Goal: Communication & Community: Answer question/provide support

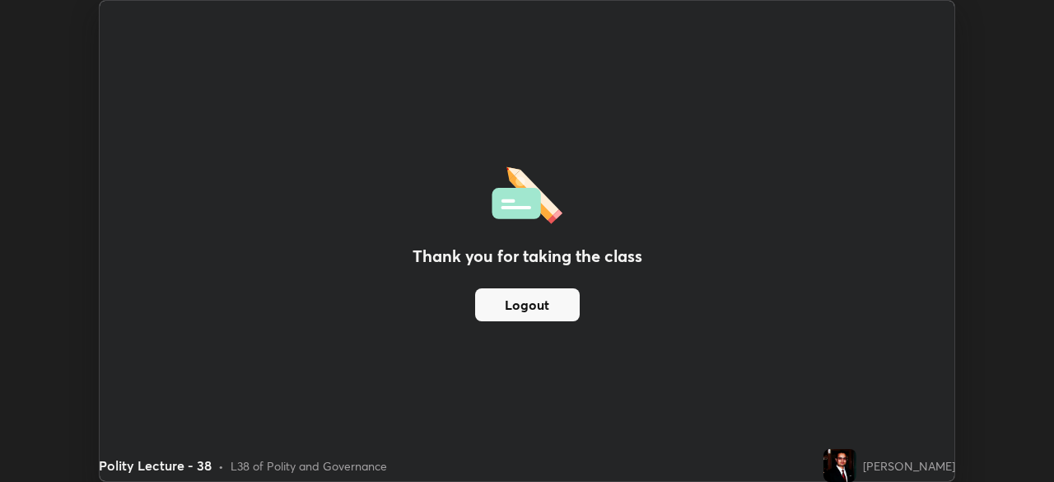
scroll to position [81827, 81255]
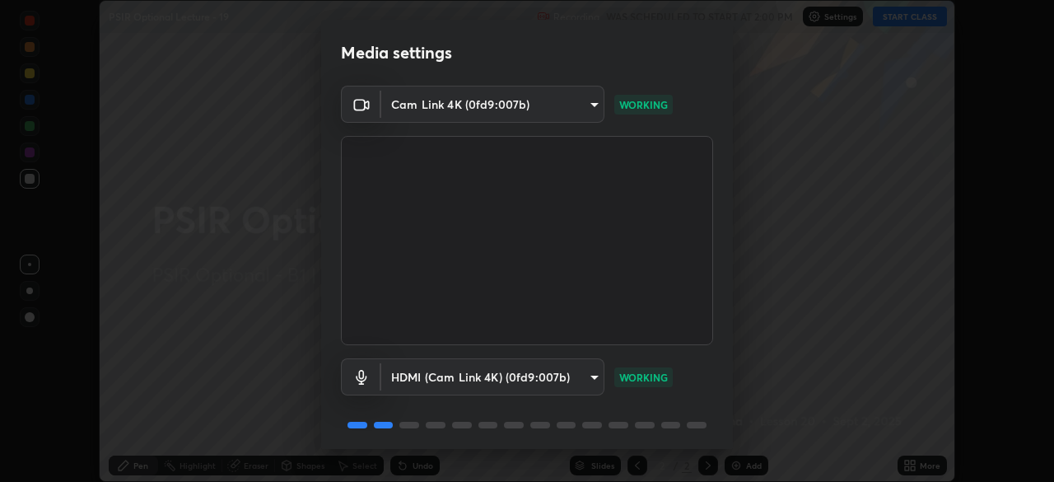
scroll to position [58, 0]
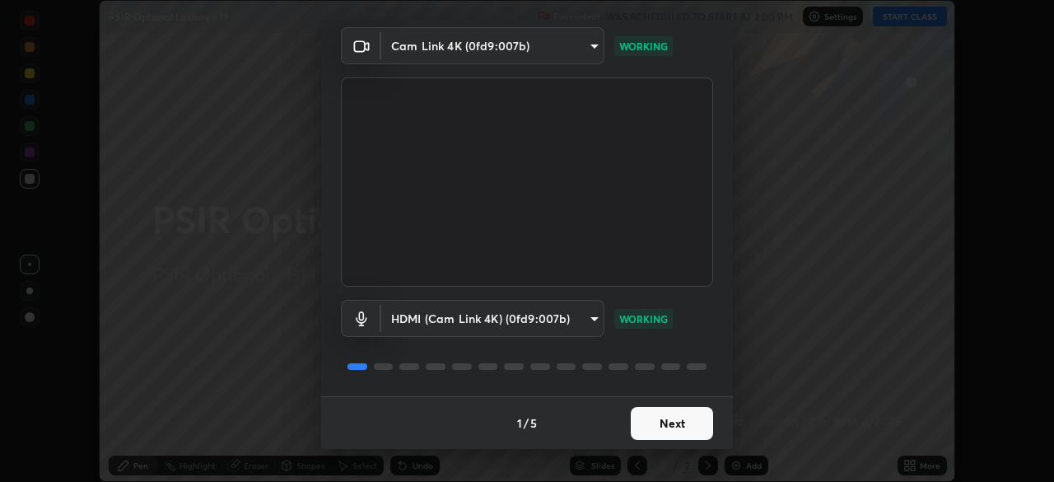
click at [654, 428] on button "Next" at bounding box center [671, 423] width 82 height 33
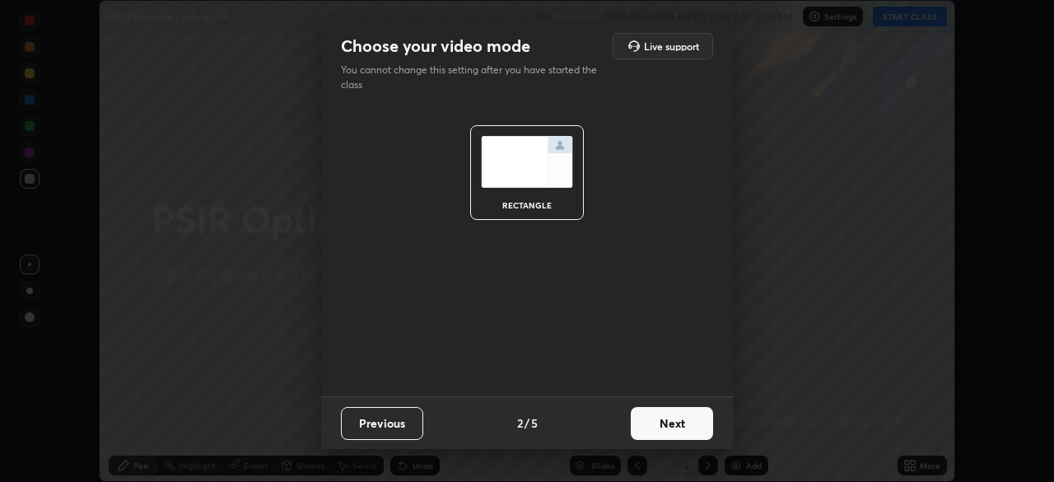
click at [656, 432] on button "Next" at bounding box center [671, 423] width 82 height 33
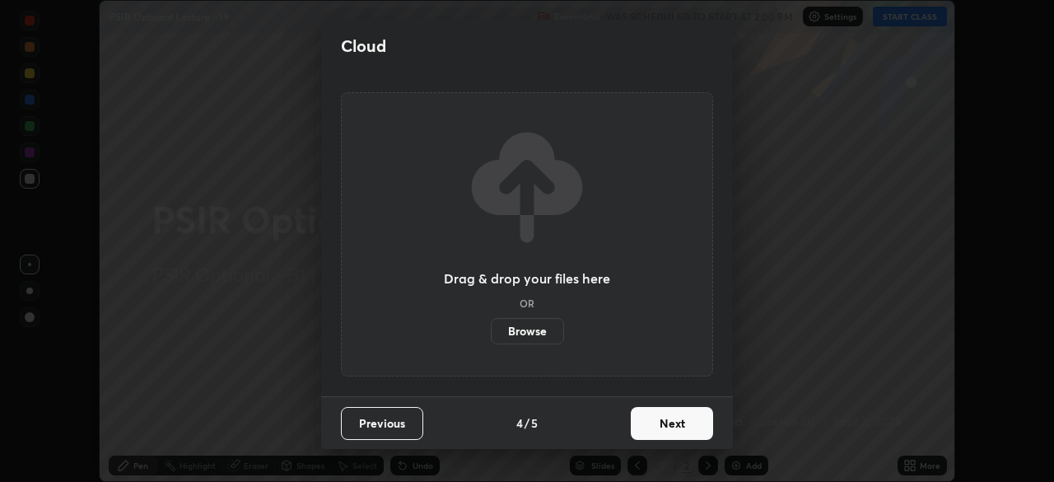
click at [667, 422] on button "Next" at bounding box center [671, 423] width 82 height 33
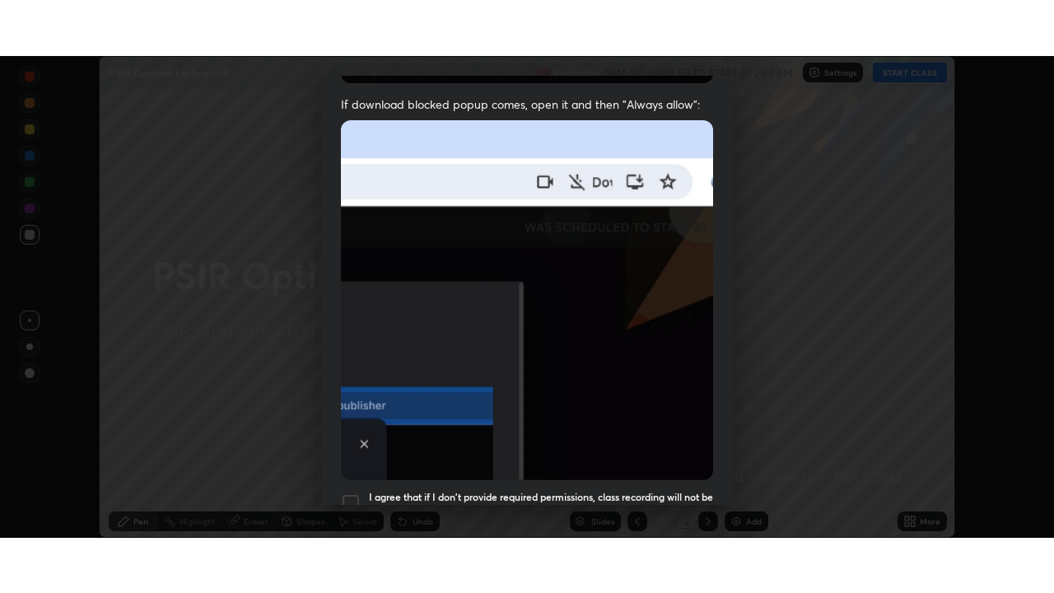
scroll to position [394, 0]
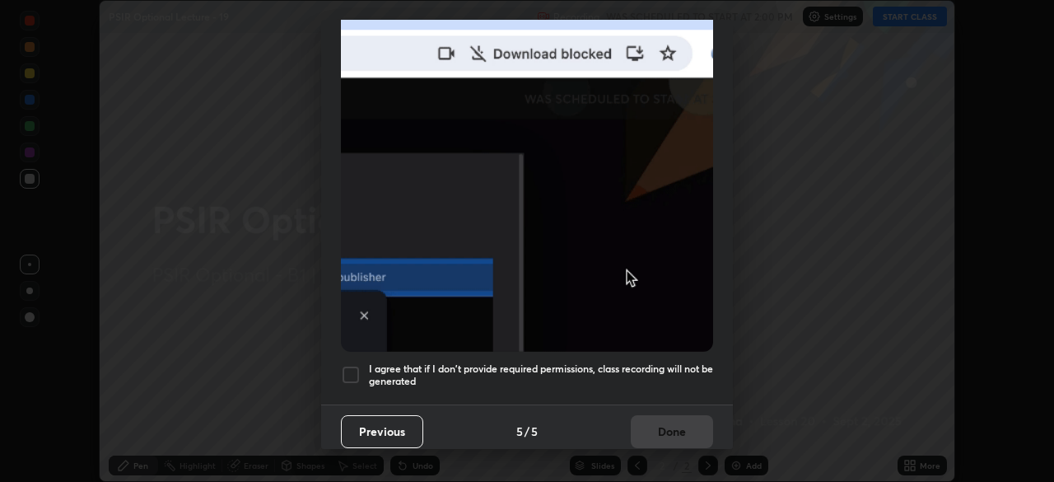
click at [350, 365] on div at bounding box center [351, 375] width 20 height 20
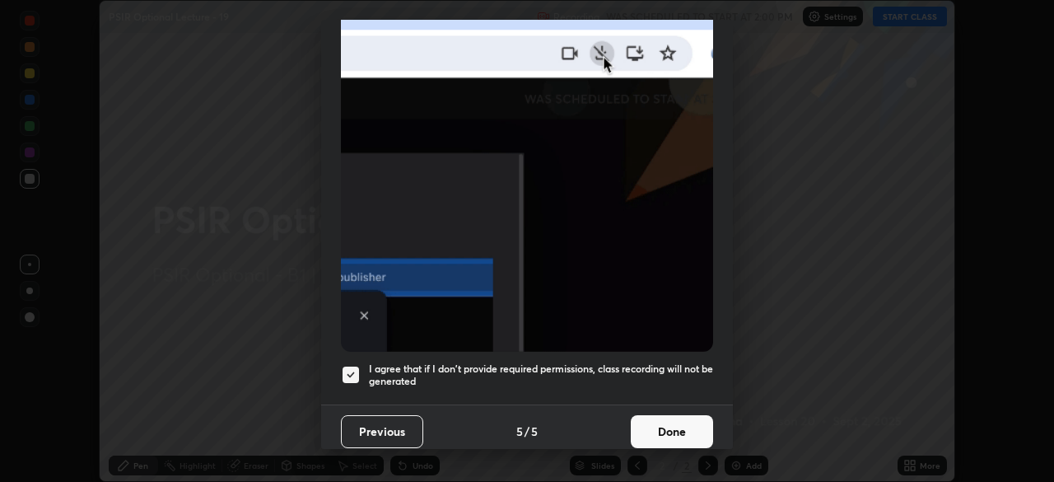
click at [649, 427] on button "Done" at bounding box center [671, 431] width 82 height 33
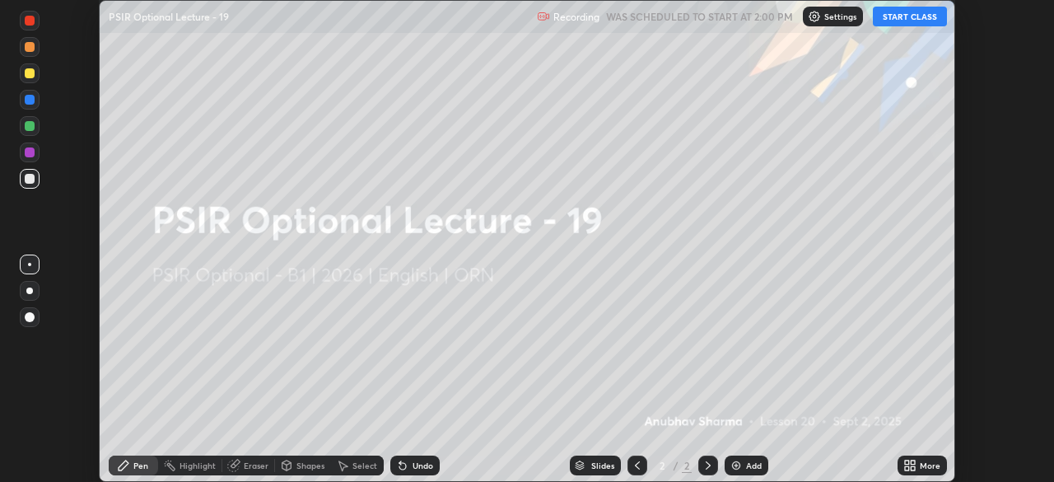
click at [906, 462] on icon at bounding box center [907, 462] width 4 height 4
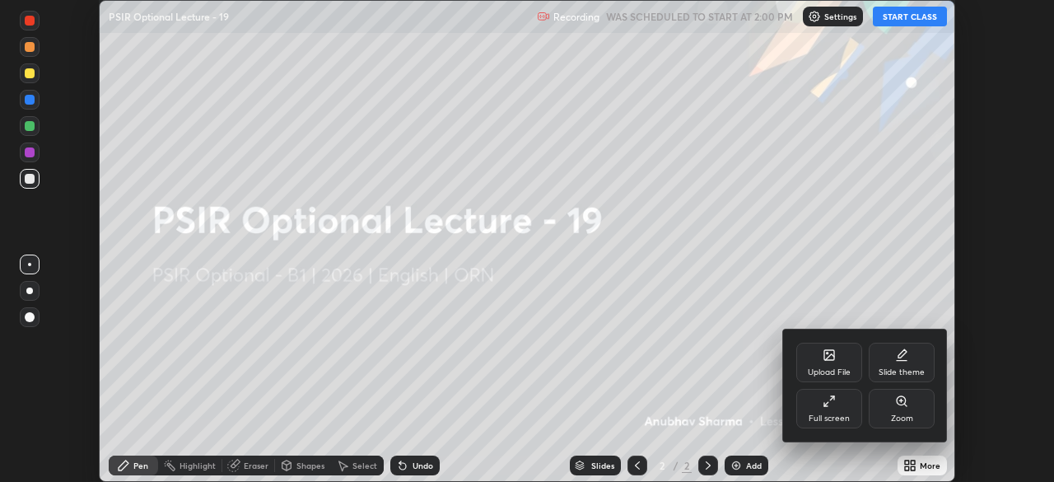
click at [826, 408] on div "Full screen" at bounding box center [829, 408] width 66 height 40
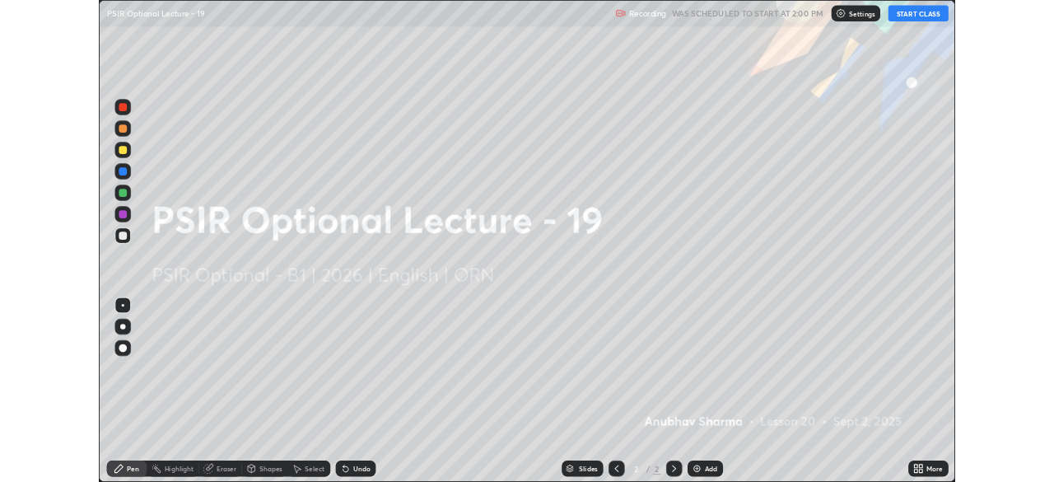
scroll to position [593, 1054]
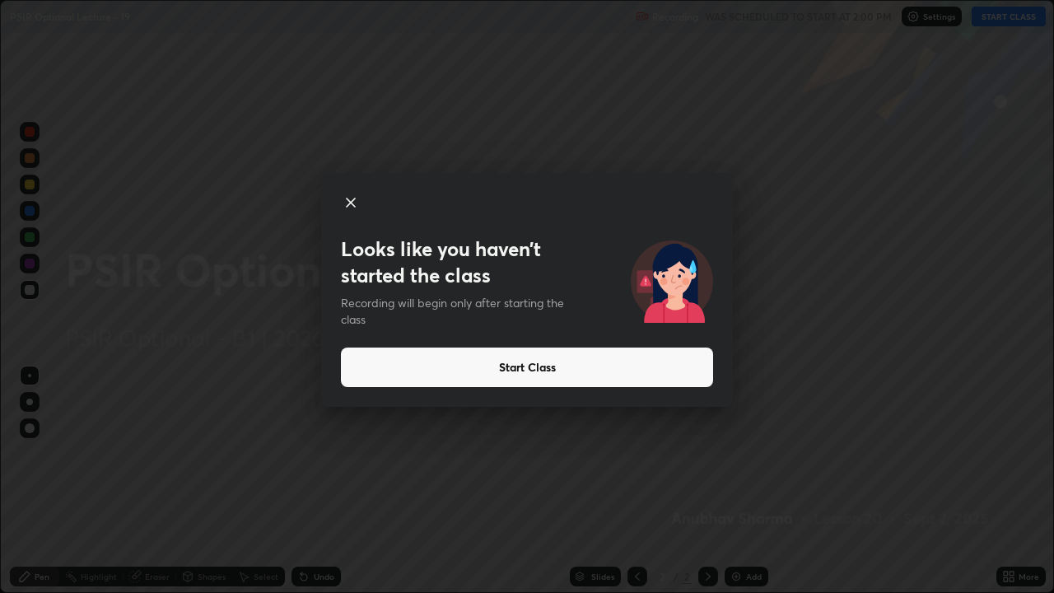
click at [612, 367] on button "Start Class" at bounding box center [527, 367] width 372 height 40
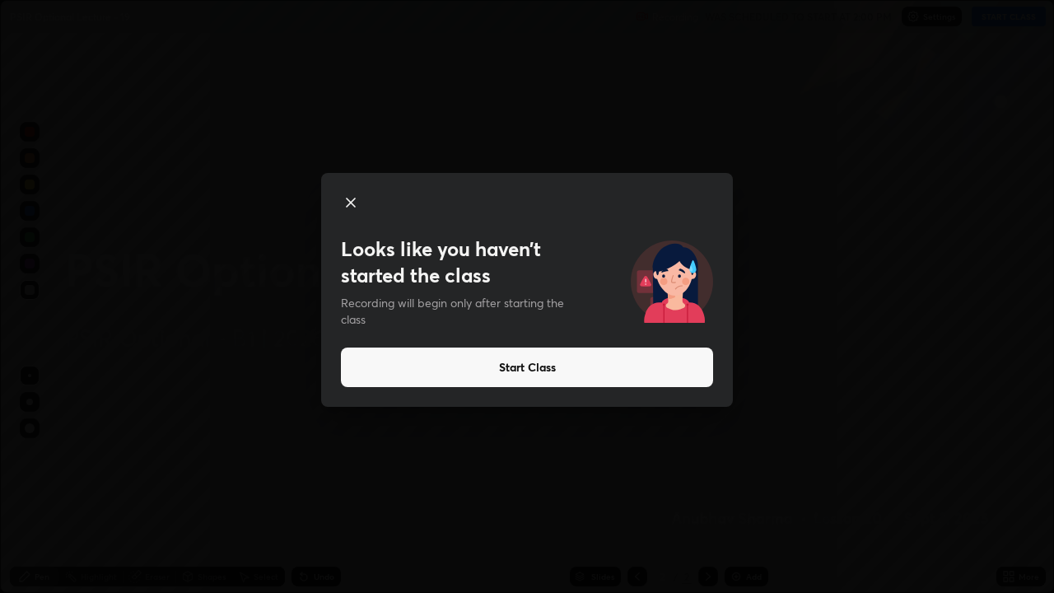
click at [517, 367] on button "Start Class" at bounding box center [527, 367] width 372 height 40
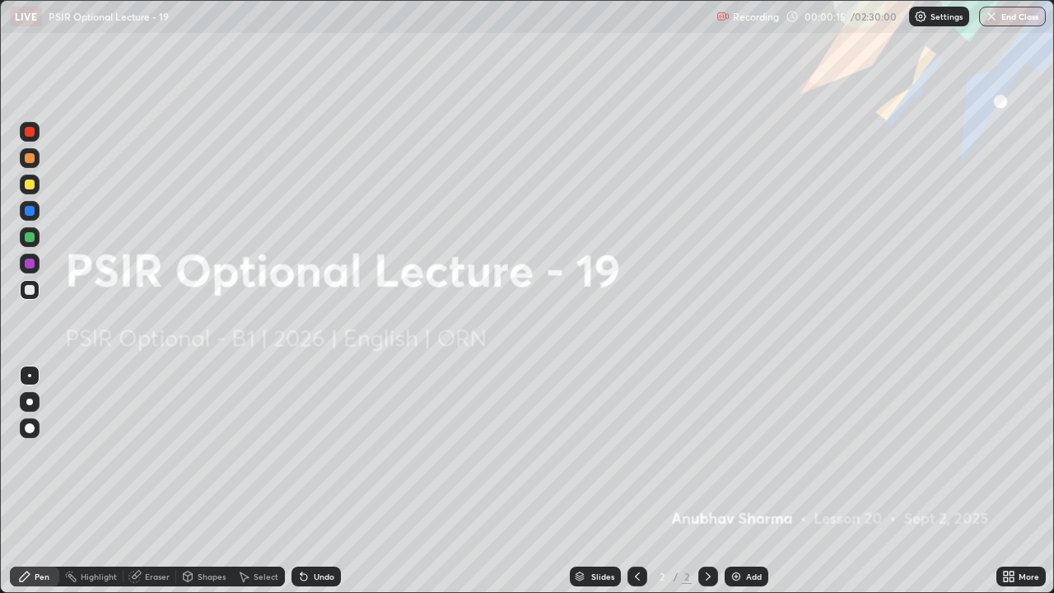
click at [754, 481] on div "Add" at bounding box center [754, 576] width 16 height 8
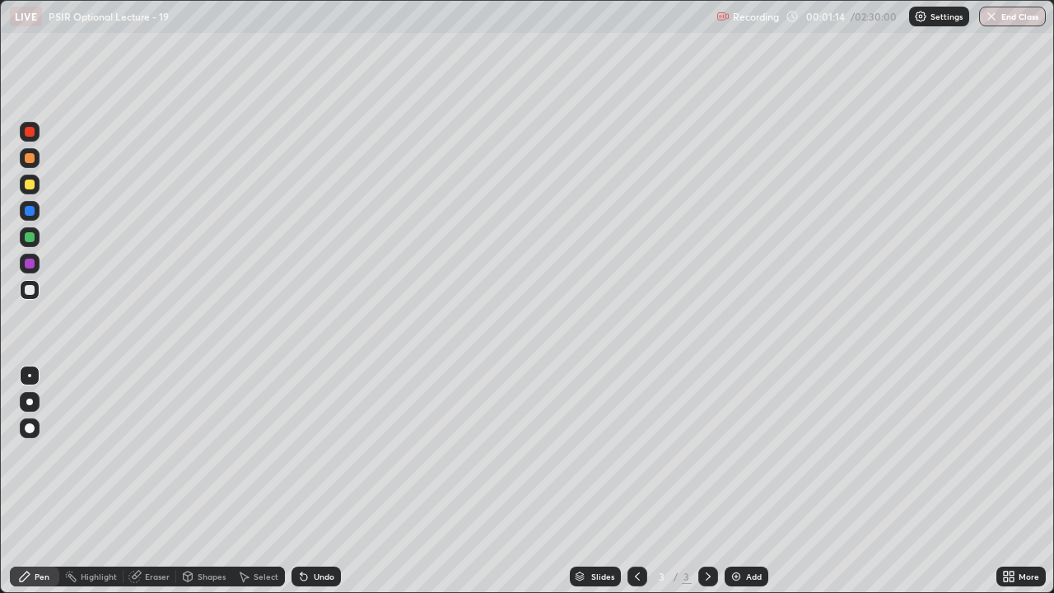
click at [27, 181] on div at bounding box center [30, 184] width 10 height 10
click at [35, 404] on div at bounding box center [30, 402] width 20 height 20
click at [33, 293] on div at bounding box center [30, 290] width 10 height 10
click at [752, 481] on div "Add" at bounding box center [754, 576] width 16 height 8
click at [751, 481] on div "Slides 4 / 4 Add" at bounding box center [668, 576] width 655 height 33
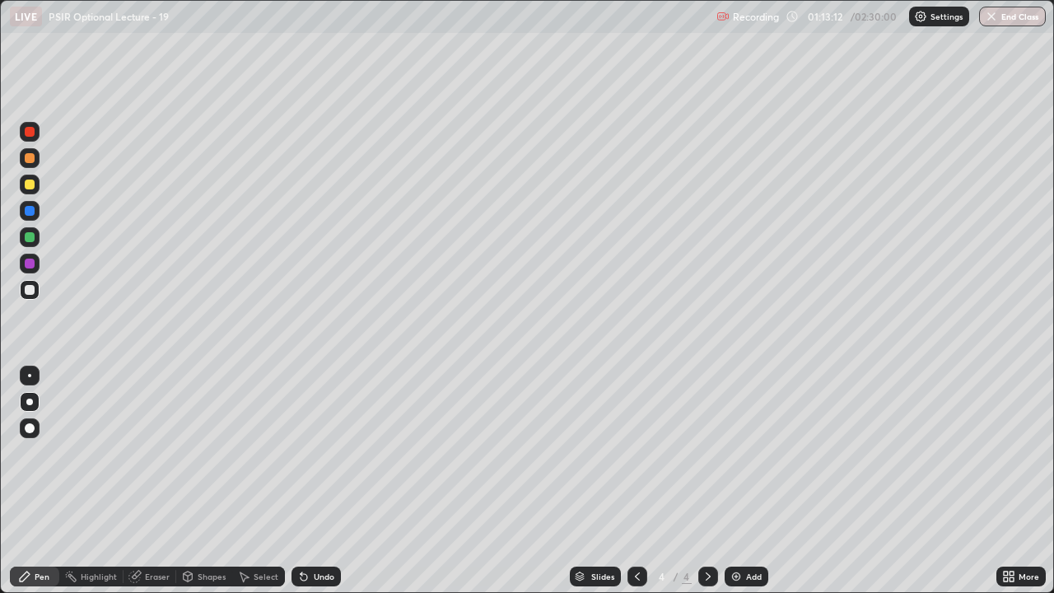
click at [743, 481] on div "Add" at bounding box center [746, 576] width 44 height 20
click at [35, 188] on div at bounding box center [30, 184] width 20 height 20
click at [35, 287] on div at bounding box center [30, 290] width 20 height 20
click at [1007, 10] on button "End Class" at bounding box center [1012, 17] width 67 height 20
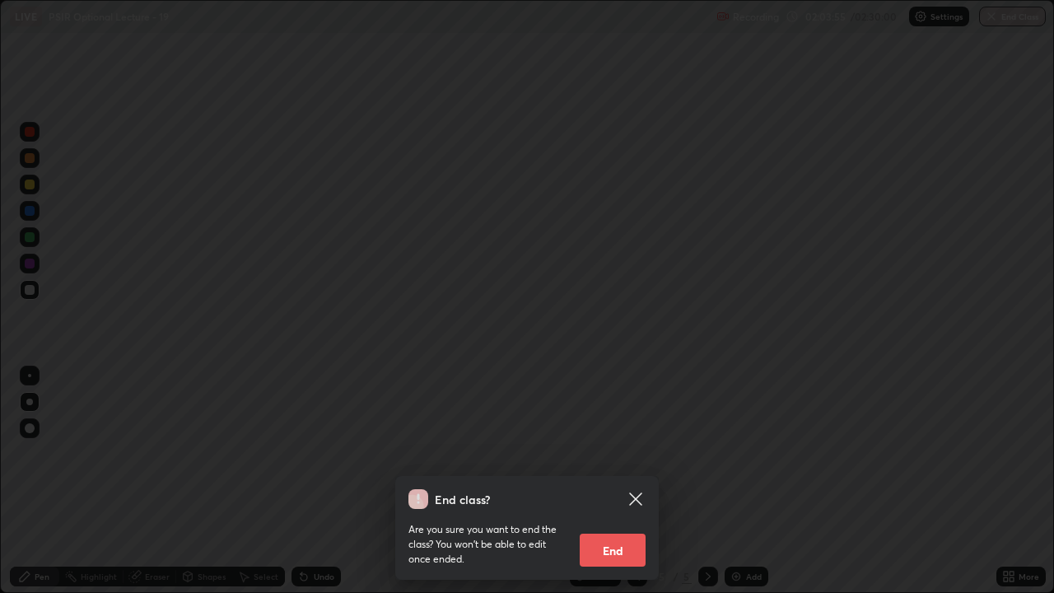
click at [617, 481] on button "End" at bounding box center [612, 549] width 66 height 33
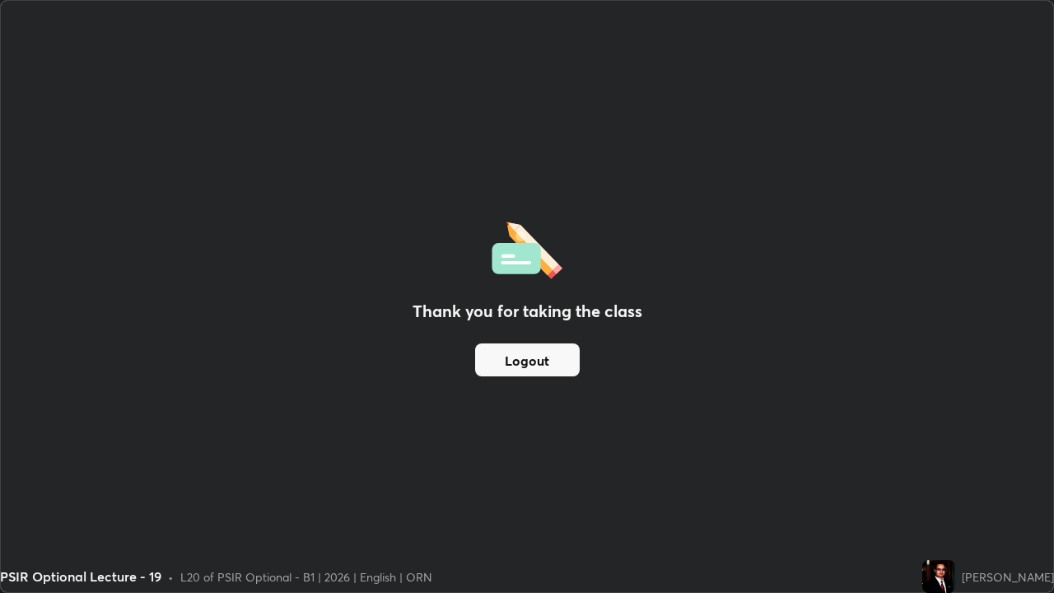
click at [517, 263] on img at bounding box center [526, 247] width 71 height 63
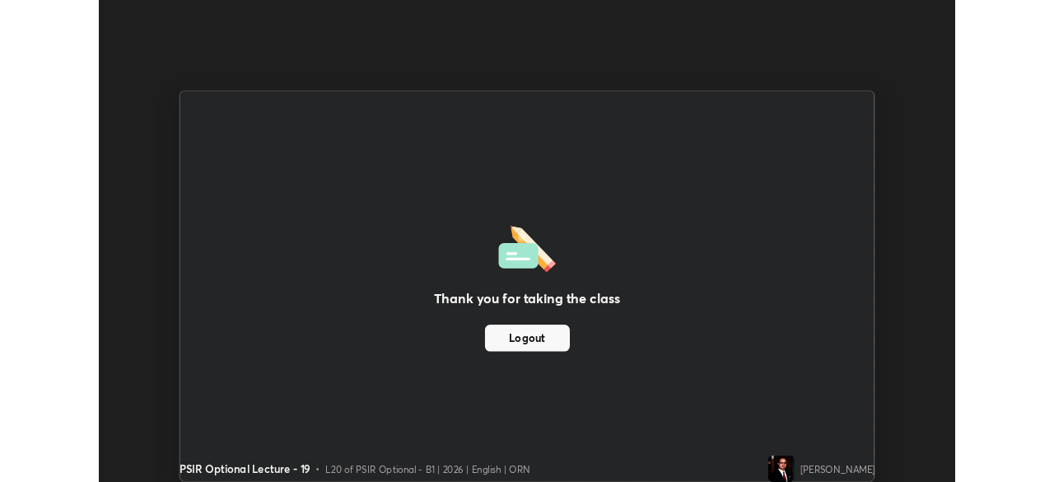
scroll to position [81827, 81255]
